Goal: Check status: Check status

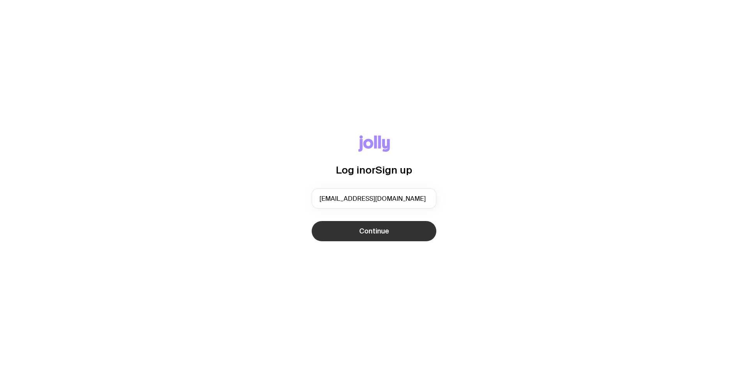
click at [390, 231] on button "Continue" at bounding box center [373, 231] width 125 height 20
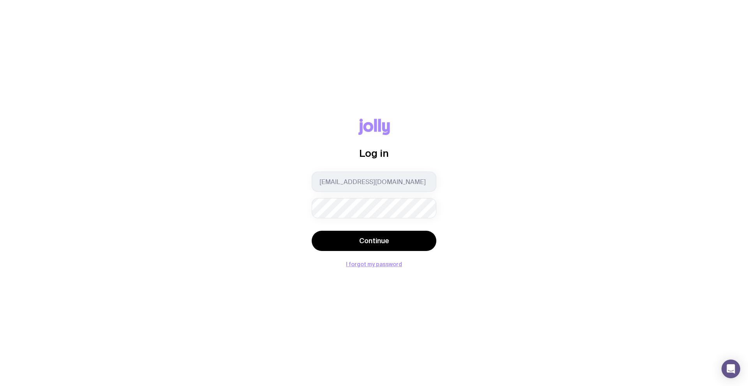
click at [373, 194] on div "[EMAIL_ADDRESS][DOMAIN_NAME]" at bounding box center [373, 195] width 125 height 47
click at [311, 231] on button "Continue" at bounding box center [373, 241] width 125 height 20
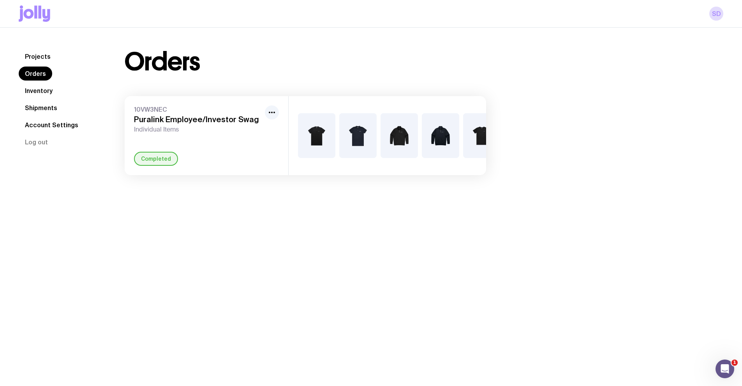
click at [151, 163] on div "Completed" at bounding box center [156, 159] width 44 height 14
click at [178, 120] on h3 "Puralink Employee/Investor Swag" at bounding box center [198, 119] width 128 height 9
drag, startPoint x: 262, startPoint y: 112, endPoint x: 267, endPoint y: 112, distance: 5.1
click at [263, 112] on div "10VW3NEC Puralink Employee/Investor Swag Individual Items" at bounding box center [206, 120] width 145 height 28
click at [270, 113] on circle "button" at bounding box center [270, 113] width 2 height 2
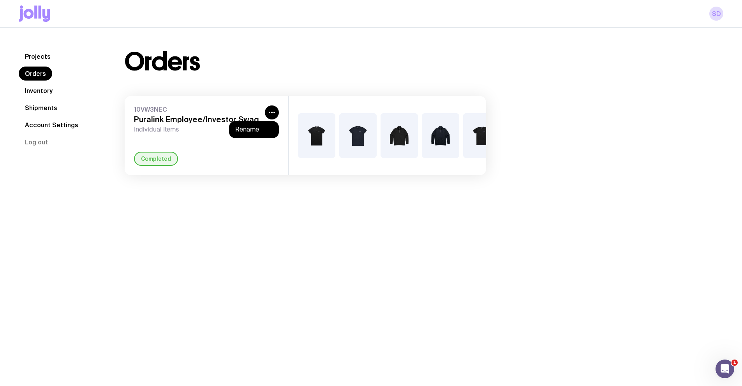
click at [257, 159] on div "Completed" at bounding box center [206, 159] width 145 height 14
click at [177, 118] on h3 "Puralink Employee/Investor Swag" at bounding box center [198, 119] width 128 height 9
click at [46, 88] on link "Inventory" at bounding box center [39, 91] width 40 height 14
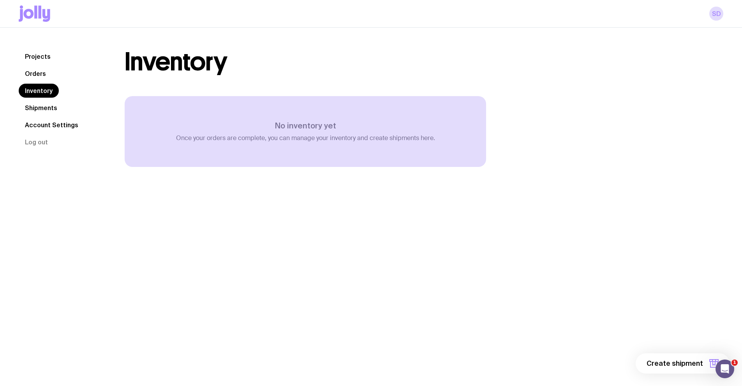
click at [48, 106] on link "Shipments" at bounding box center [41, 108] width 45 height 14
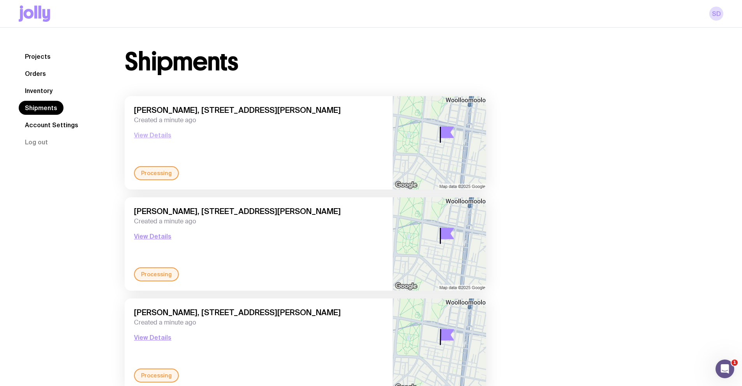
click at [160, 133] on button "View Details" at bounding box center [152, 134] width 37 height 9
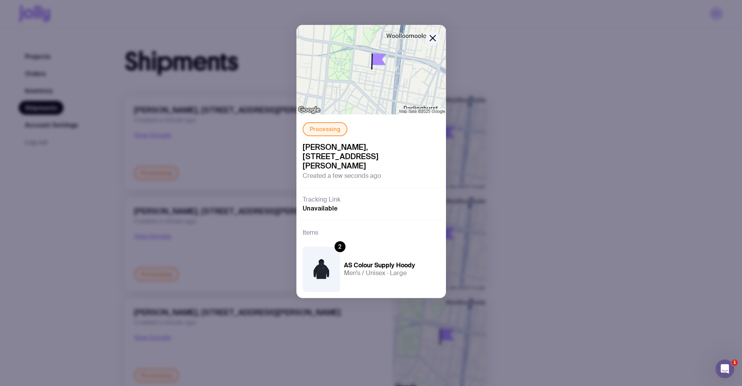
scroll to position [21, 0]
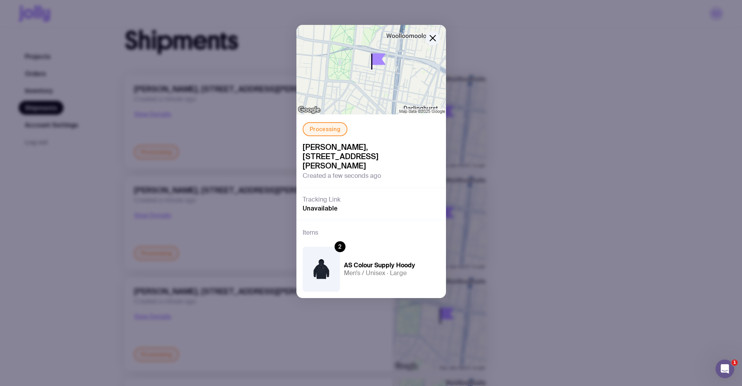
click at [262, 242] on div "Processing Shyeon Delnawaz, [STREET_ADDRESS][PERSON_NAME] Created a few seconds…" at bounding box center [371, 193] width 742 height 386
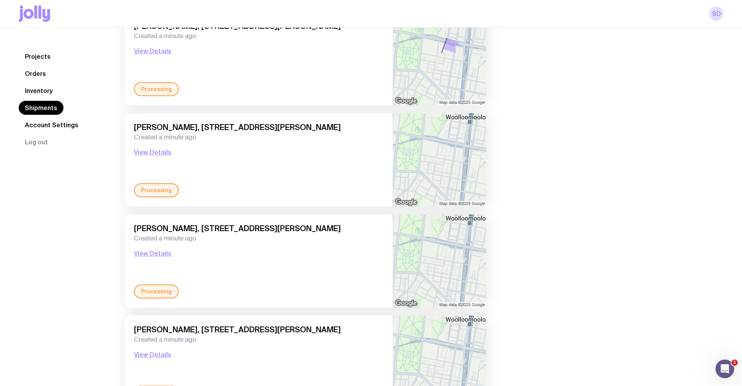
scroll to position [976, 0]
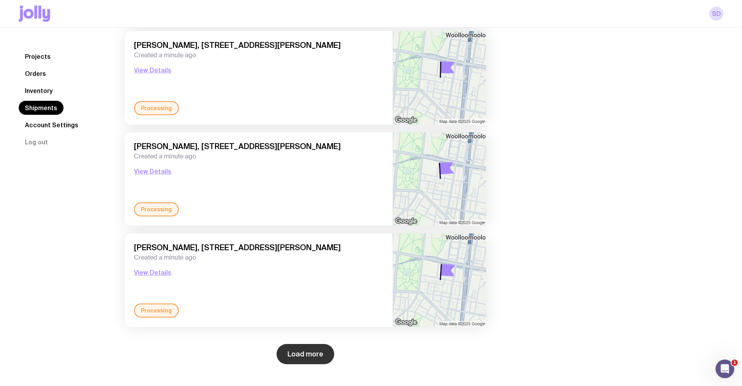
click at [306, 348] on button "Load more" at bounding box center [305, 354] width 58 height 20
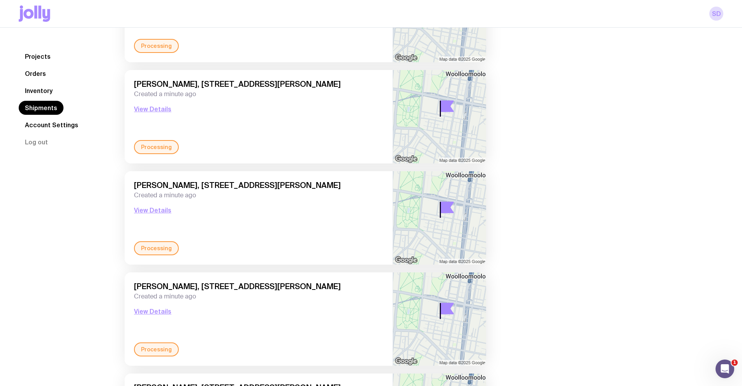
scroll to position [0, 0]
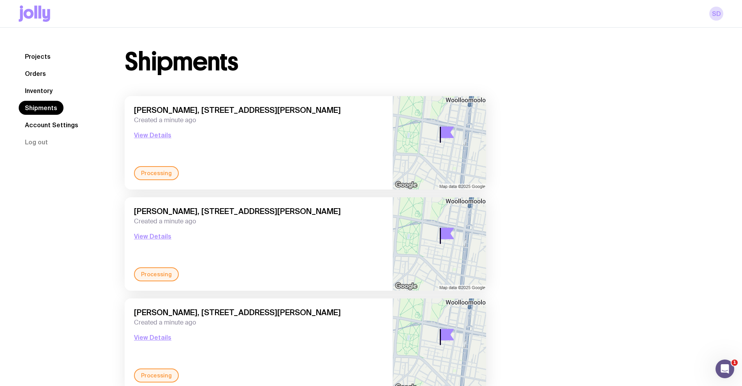
click at [44, 51] on link "Projects" at bounding box center [38, 56] width 38 height 14
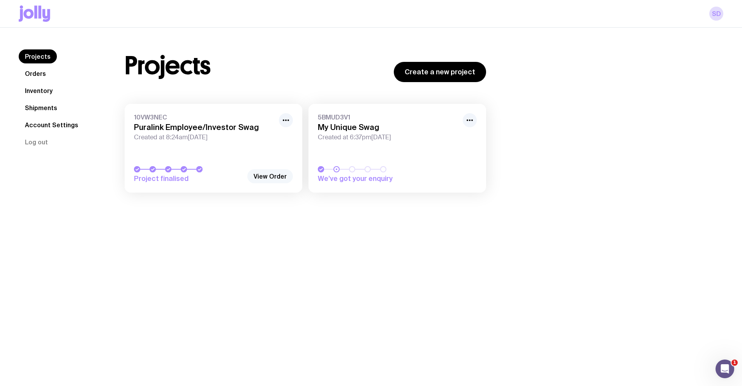
click at [270, 176] on link "View Order" at bounding box center [270, 176] width 46 height 14
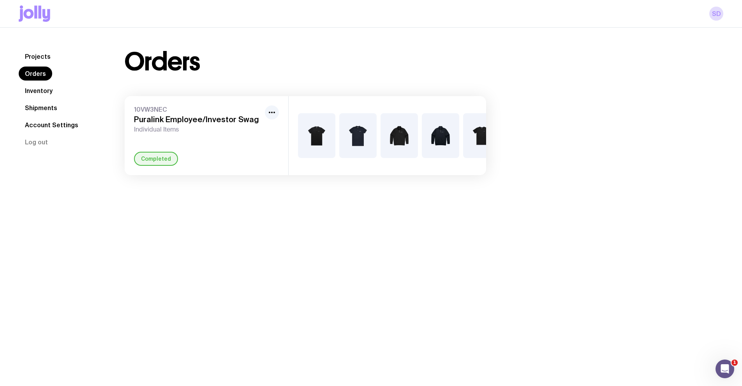
click at [171, 154] on div "10VW3NEC Puralink Employee/Investor Swag Individual Items Completed" at bounding box center [207, 135] width 164 height 79
click at [165, 160] on div "Completed" at bounding box center [156, 159] width 44 height 14
click at [273, 114] on icon "button" at bounding box center [271, 112] width 9 height 9
click at [289, 66] on div "Orders" at bounding box center [305, 61] width 361 height 25
